Goal: Task Accomplishment & Management: Manage account settings

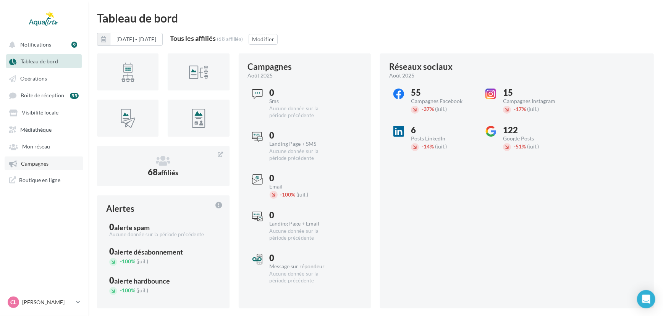
click at [34, 167] on span "Campagnes" at bounding box center [34, 163] width 27 height 6
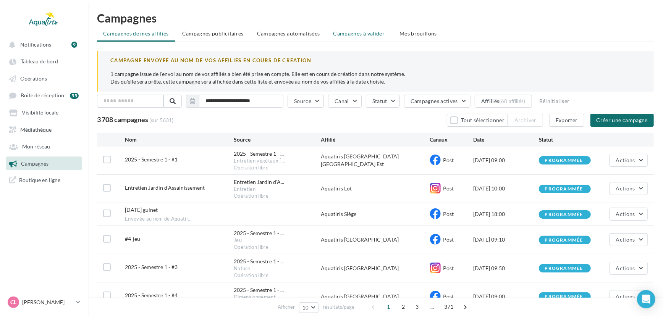
click at [358, 32] on span "Campagnes à valider" at bounding box center [359, 34] width 52 height 8
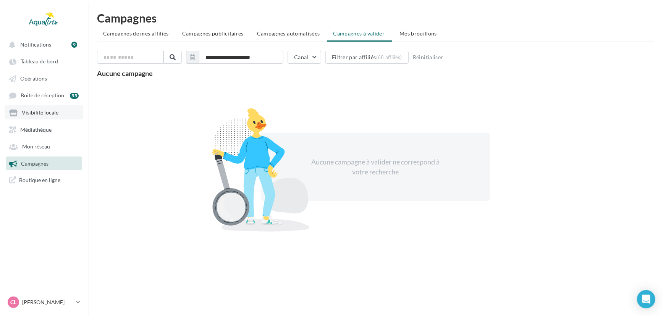
click at [58, 110] on link "Visibilité locale" at bounding box center [44, 112] width 79 height 14
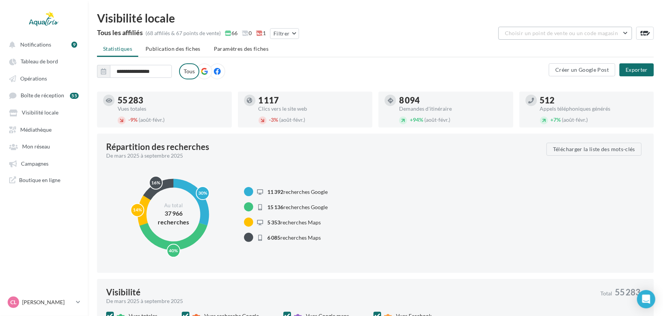
click at [616, 31] on button "Choisir un point de vente ou un code magasin" at bounding box center [565, 33] width 134 height 13
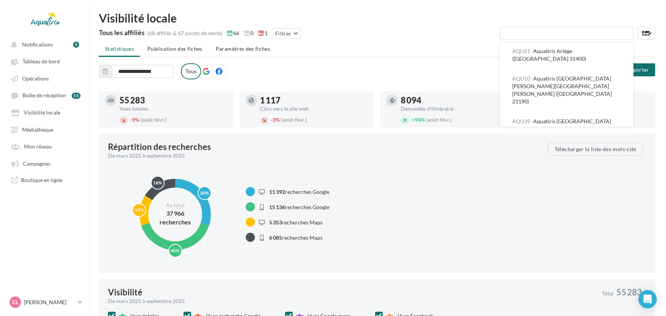
scroll to position [236, 0]
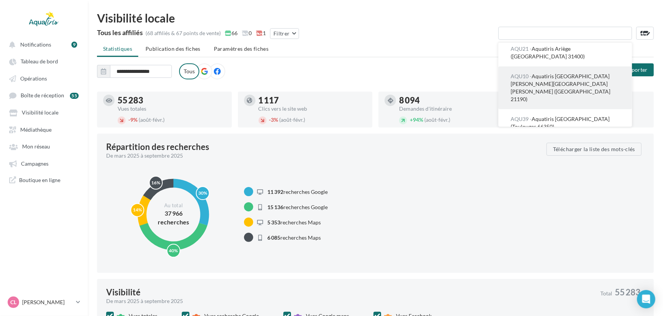
click at [599, 90] on button "AQU10 - Aquatiris [GEOGRAPHIC_DATA] [PERSON_NAME][GEOGRAPHIC_DATA][PERSON_NAME]…" at bounding box center [565, 87] width 134 height 43
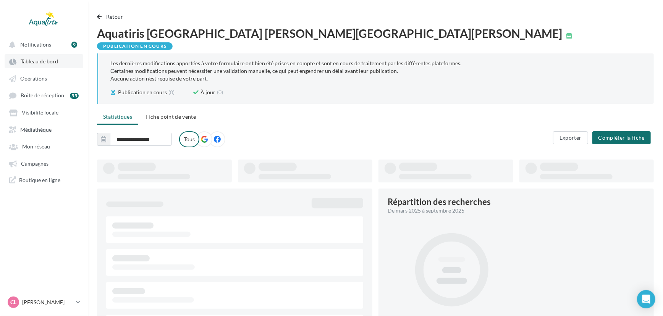
type input "**********"
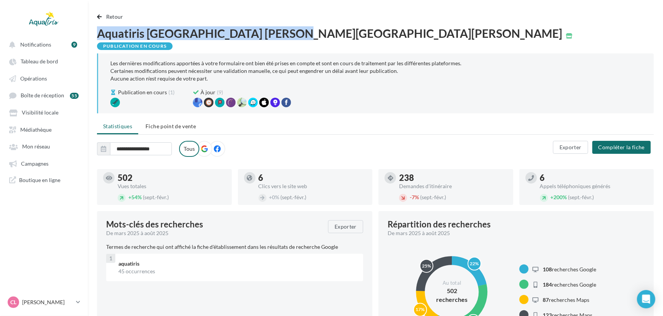
drag, startPoint x: 284, startPoint y: 33, endPoint x: 99, endPoint y: 32, distance: 184.9
click at [99, 32] on div "Aquatiris [GEOGRAPHIC_DATA] [PERSON_NAME][GEOGRAPHIC_DATA][PERSON_NAME]" at bounding box center [335, 32] width 476 height 11
copy span "Aquatiris [GEOGRAPHIC_DATA] [PERSON_NAME][GEOGRAPHIC_DATA][PERSON_NAME]"
drag, startPoint x: 57, startPoint y: 160, endPoint x: 87, endPoint y: 149, distance: 32.3
click at [56, 161] on link "Campagnes" at bounding box center [44, 164] width 79 height 14
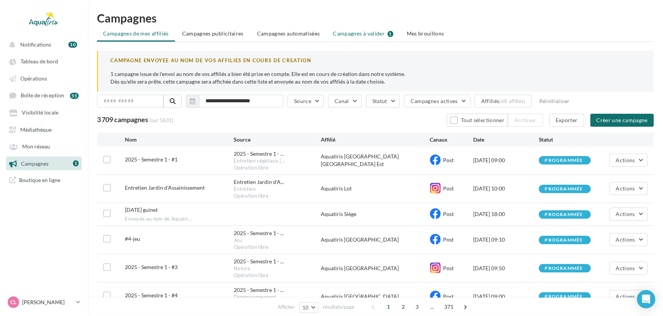
click at [350, 33] on span "Campagnes à valider" at bounding box center [359, 34] width 52 height 8
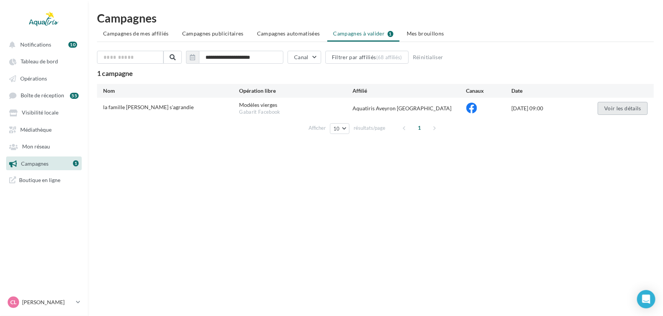
click at [618, 106] on button "Voir les détails" at bounding box center [623, 108] width 50 height 13
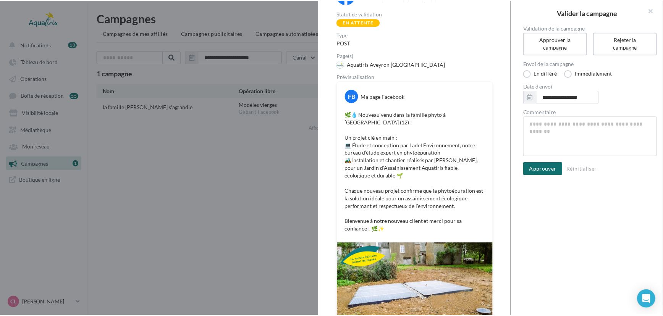
scroll to position [55, 0]
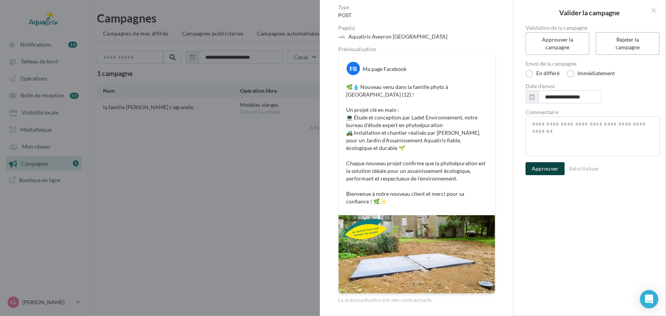
click at [552, 173] on button "Approuver" at bounding box center [545, 168] width 39 height 13
